Goal: Transaction & Acquisition: Purchase product/service

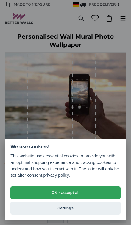
select select "**"
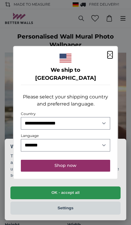
click at [94, 166] on button "Shop now" at bounding box center [65, 166] width 89 height 12
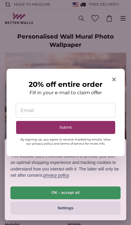
click at [90, 210] on div at bounding box center [65, 112] width 131 height 225
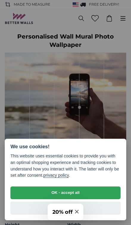
click at [21, 212] on button "Settings" at bounding box center [65, 208] width 110 height 13
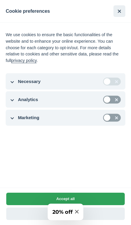
click at [93, 199] on button "Accept all" at bounding box center [65, 199] width 118 height 12
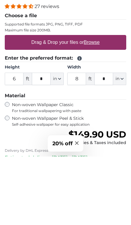
scroll to position [158, 0]
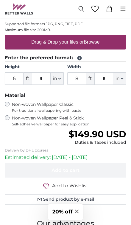
click at [59, 79] on icon "button" at bounding box center [59, 78] width 2 height 1
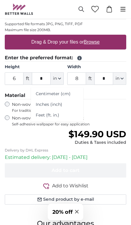
click at [54, 116] on link "Feet (ft. in.)" at bounding box center [57, 115] width 52 height 11
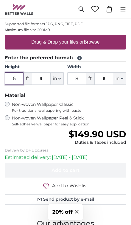
click at [15, 79] on input "6" at bounding box center [14, 78] width 19 height 12
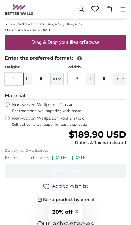
type input "9"
click at [82, 80] on input "8" at bounding box center [76, 79] width 19 height 12
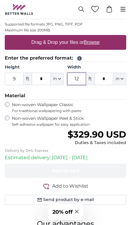
type input "12"
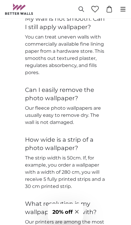
scroll to position [1465, 0]
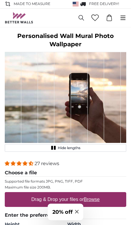
scroll to position [0, 0]
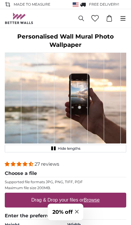
click at [93, 125] on div "1 of 1" at bounding box center [96, 98] width 17 height 91
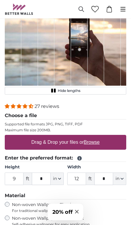
scroll to position [58, 0]
click at [94, 143] on u "Browse" at bounding box center [91, 142] width 16 height 5
click at [94, 137] on input "Drag & Drop your files or Browse" at bounding box center [65, 136] width 121 height 2
type input "**********"
